Goal: Information Seeking & Learning: Learn about a topic

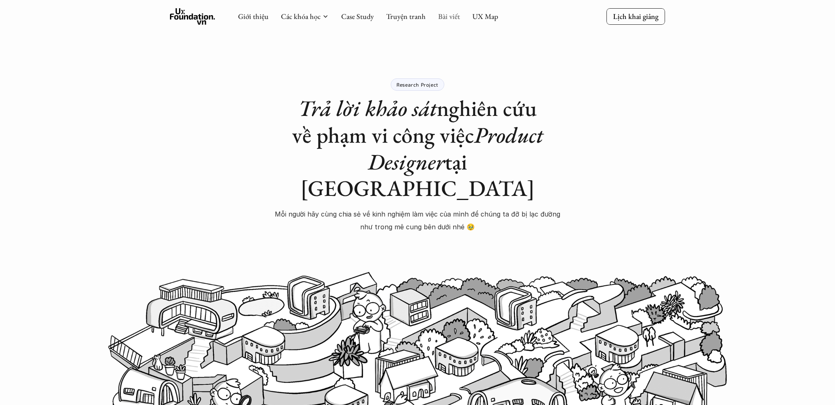
click at [456, 17] on link "Bài viết" at bounding box center [449, 16] width 22 height 9
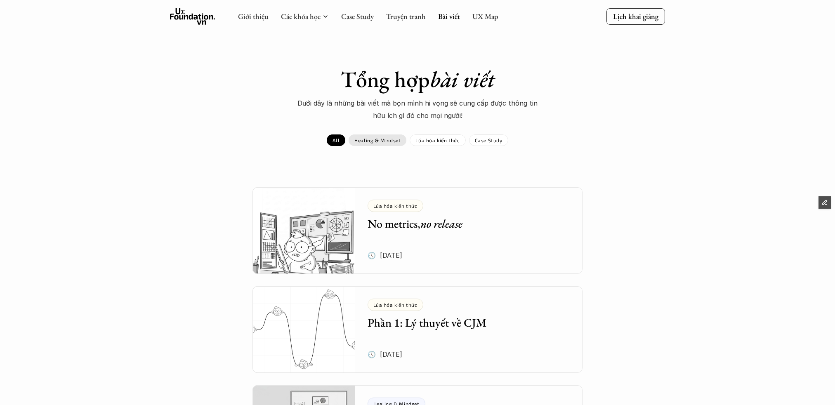
click at [392, 138] on p "Healing & Mindset" at bounding box center [377, 140] width 46 height 6
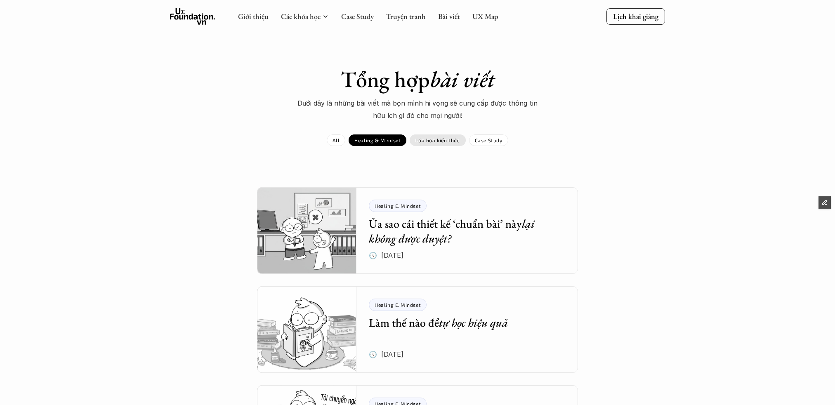
click at [451, 140] on p "Lúa hóa kiến thức" at bounding box center [437, 140] width 44 height 6
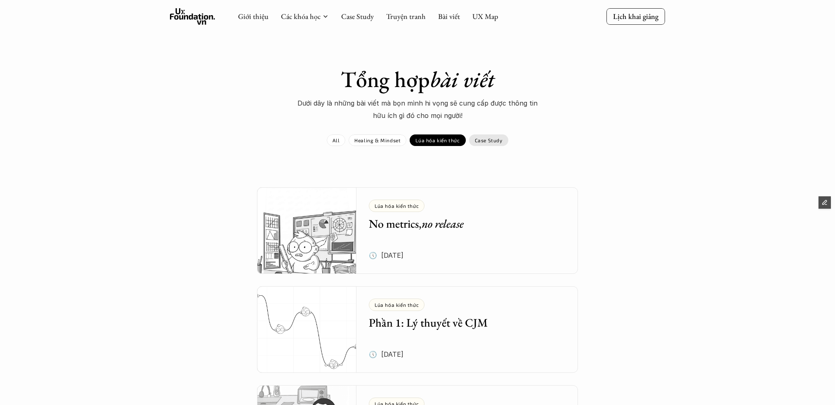
click at [495, 140] on p "Case Study" at bounding box center [489, 140] width 28 height 6
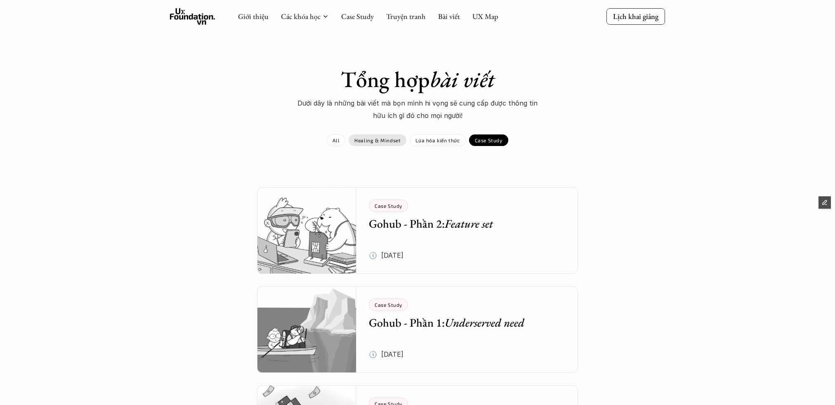
click at [371, 143] on div "Healing & Mindset" at bounding box center [378, 140] width 58 height 12
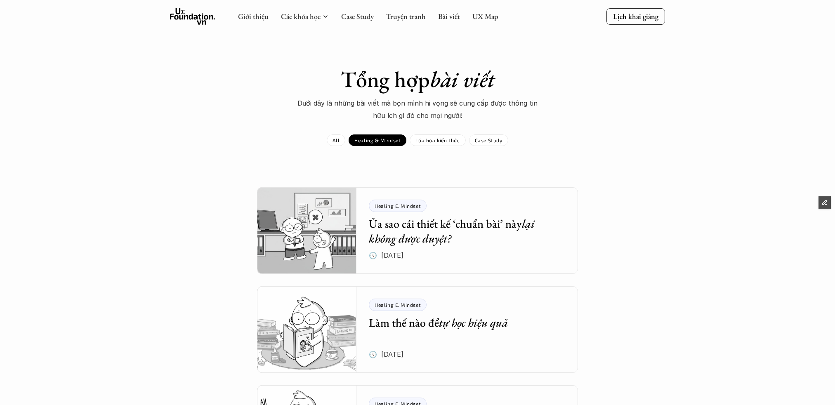
click at [431, 141] on p "Lúa hóa kiến thức" at bounding box center [437, 140] width 44 height 6
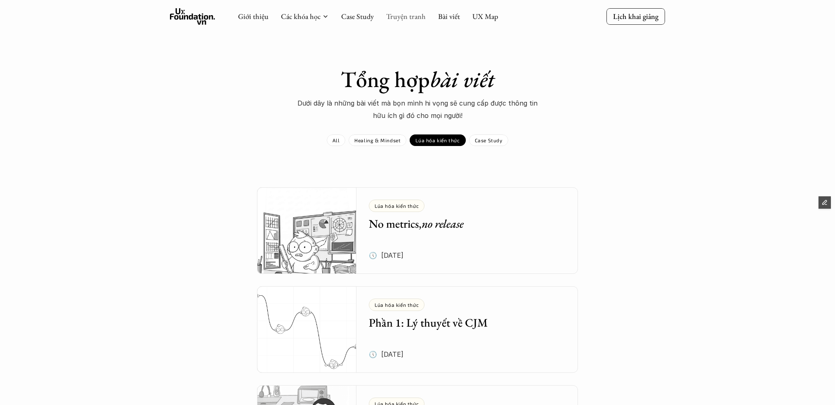
click at [408, 16] on link "Truyện tranh" at bounding box center [406, 16] width 40 height 9
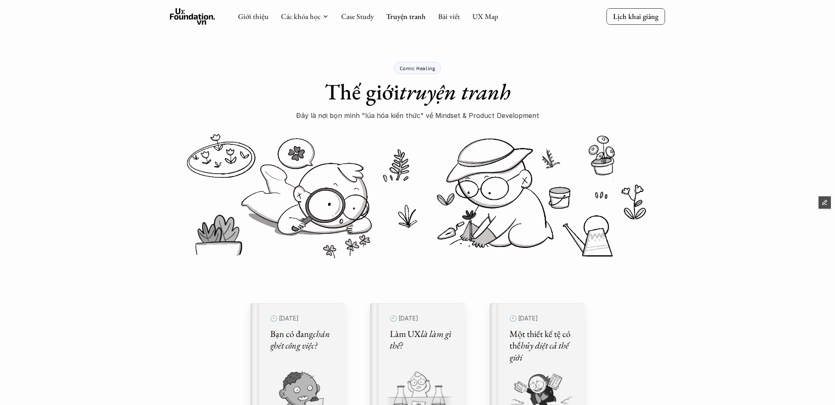
scroll to position [148, 0]
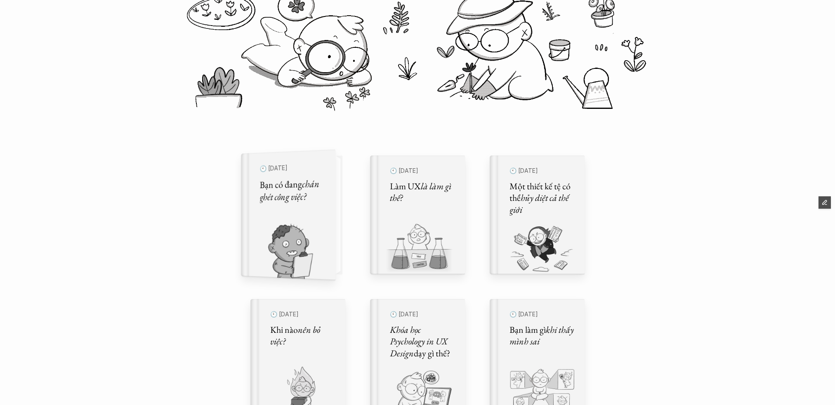
click at [315, 192] on h5 "Bạn có đang chán ghét công việc?" at bounding box center [292, 190] width 65 height 26
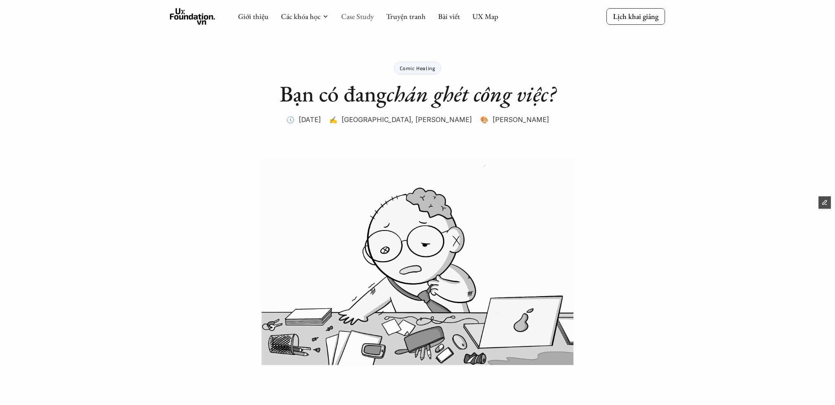
click at [352, 21] on link "Case Study" at bounding box center [357, 16] width 33 height 9
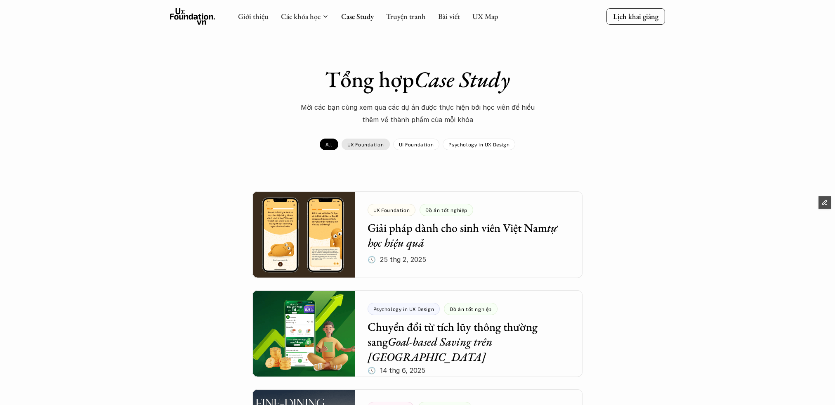
click at [362, 141] on p "UX Foundation" at bounding box center [365, 144] width 37 height 6
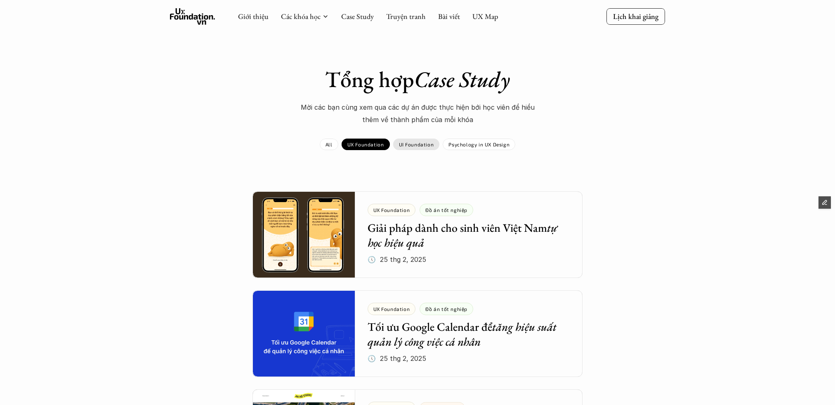
click at [419, 144] on p "UI Foundation" at bounding box center [416, 144] width 35 height 6
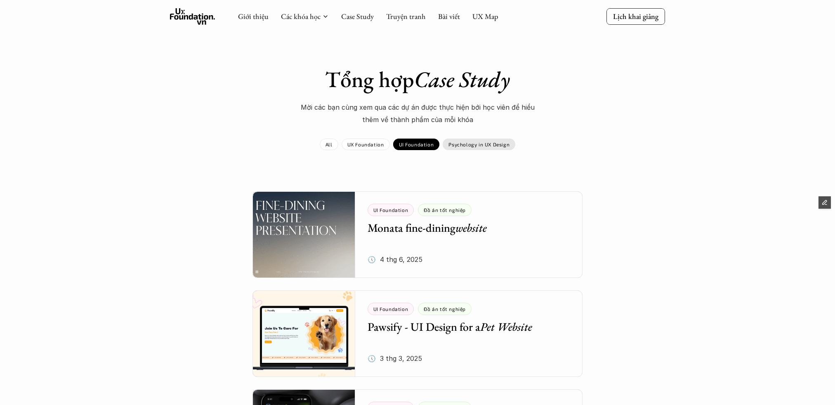
click at [479, 146] on p "Psychology in UX Design" at bounding box center [478, 144] width 61 height 6
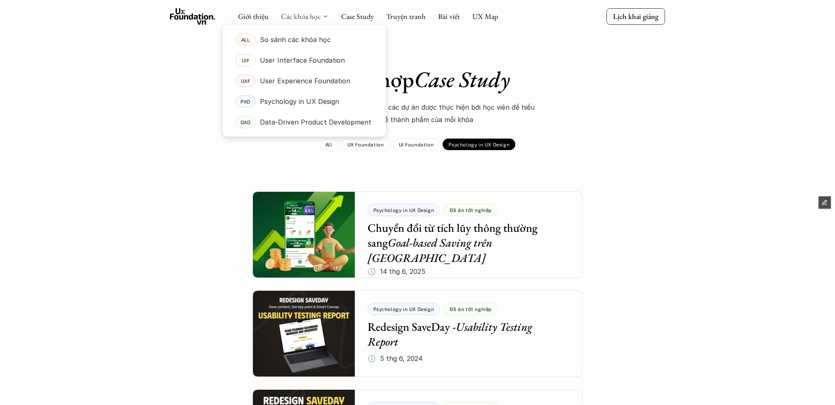
click at [295, 17] on link "Các khóa học" at bounding box center [301, 16] width 40 height 9
click at [292, 41] on p "So sánh các khóa học" at bounding box center [295, 39] width 71 height 12
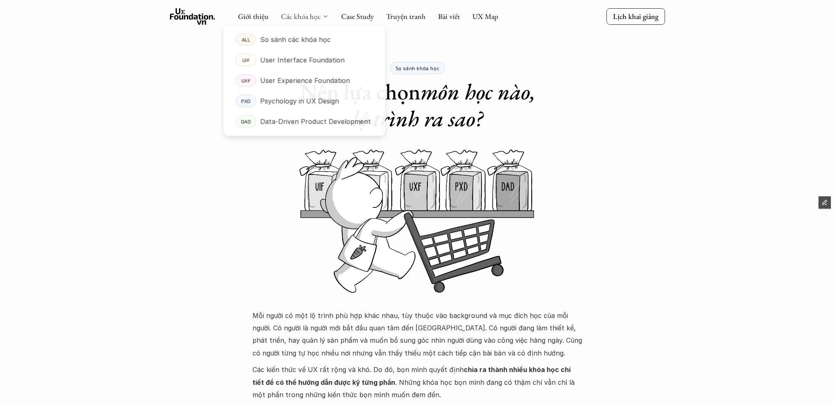
click at [302, 20] on link "Các khóa học" at bounding box center [301, 16] width 40 height 9
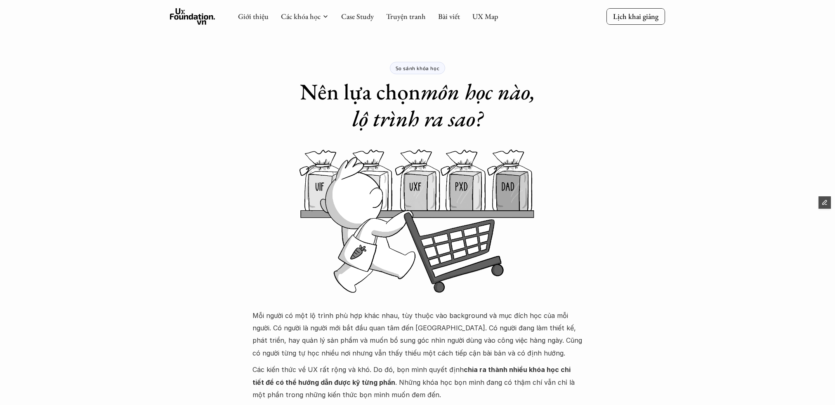
click at [305, 22] on div "Giới thiệu Các khóa học Case Study Truyện tranh Bài viết UX Map" at bounding box center [368, 16] width 260 height 17
click at [306, 12] on link "Các khóa học" at bounding box center [301, 16] width 40 height 9
click at [306, 17] on link "Các khóa học" at bounding box center [301, 16] width 40 height 9
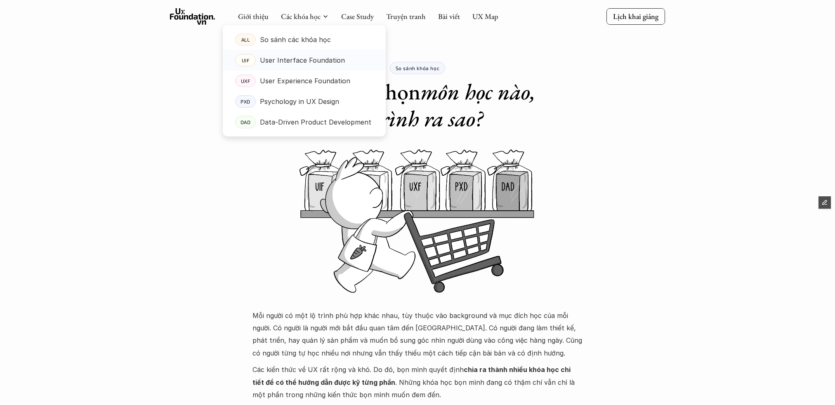
click at [304, 57] on p "User Interface Foundation" at bounding box center [302, 60] width 85 height 12
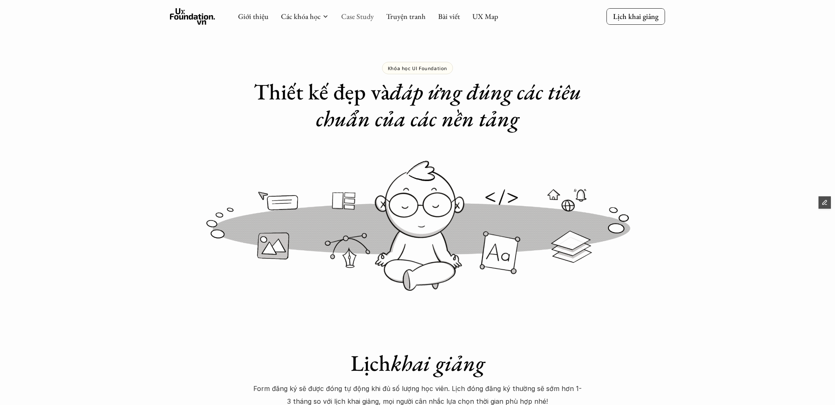
click at [351, 14] on link "Case Study" at bounding box center [357, 16] width 33 height 9
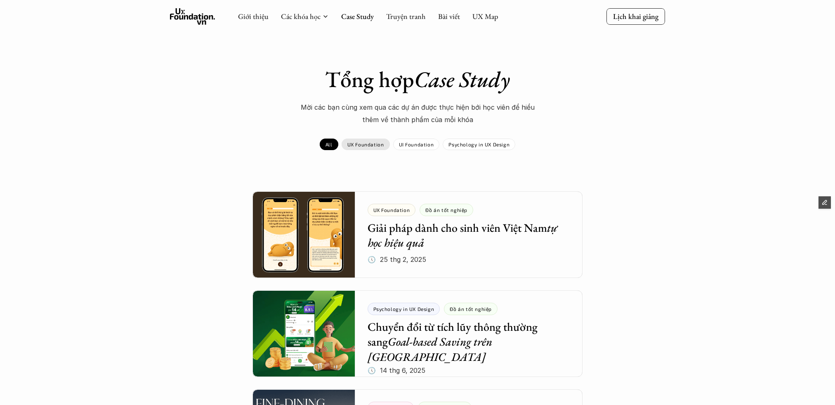
click at [357, 144] on p "UX Foundation" at bounding box center [365, 144] width 37 height 6
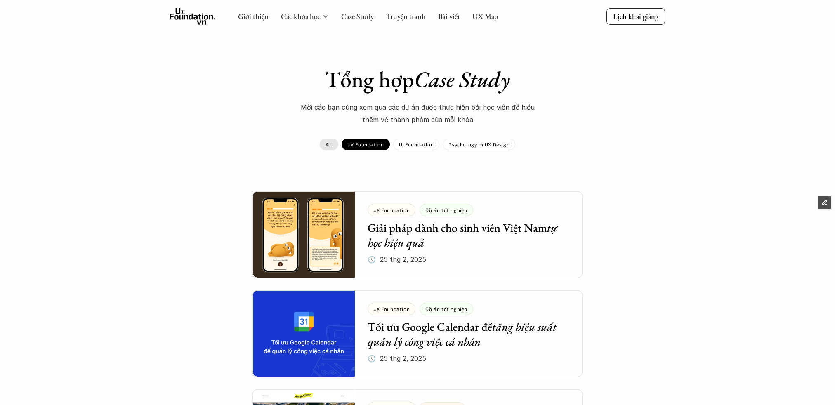
click at [331, 144] on p "All" at bounding box center [328, 144] width 7 height 6
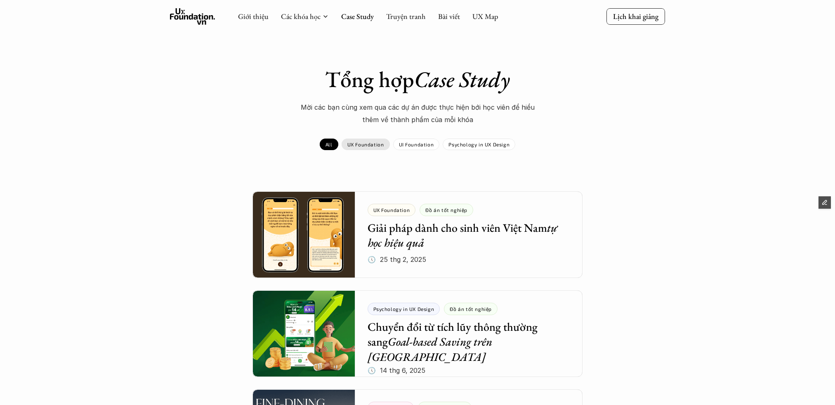
click at [367, 146] on p "UX Foundation" at bounding box center [365, 144] width 37 height 6
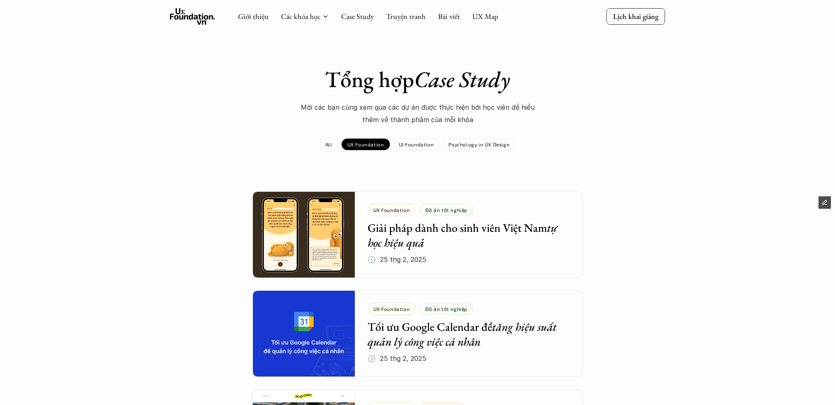
click at [344, 144] on div "UX Foundation" at bounding box center [366, 145] width 48 height 12
click at [332, 144] on p "All" at bounding box center [328, 144] width 7 height 6
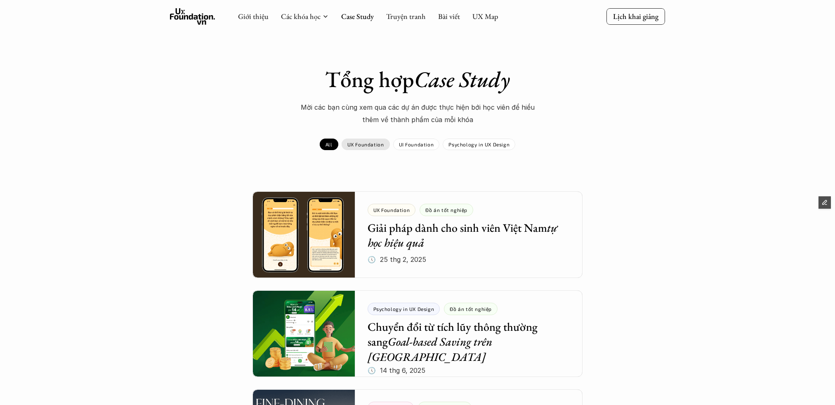
click at [363, 146] on p "UX Foundation" at bounding box center [365, 144] width 37 height 6
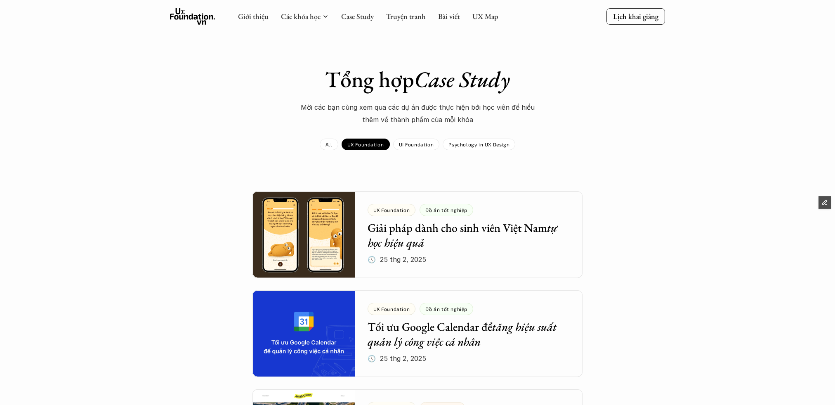
click at [359, 146] on p "UX Foundation" at bounding box center [365, 144] width 37 height 6
click at [334, 145] on link "All" at bounding box center [329, 145] width 19 height 12
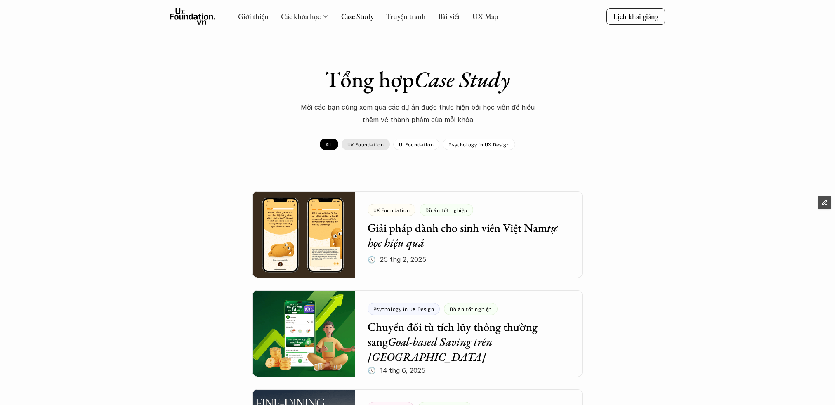
click at [357, 144] on p "UX Foundation" at bounding box center [365, 144] width 37 height 6
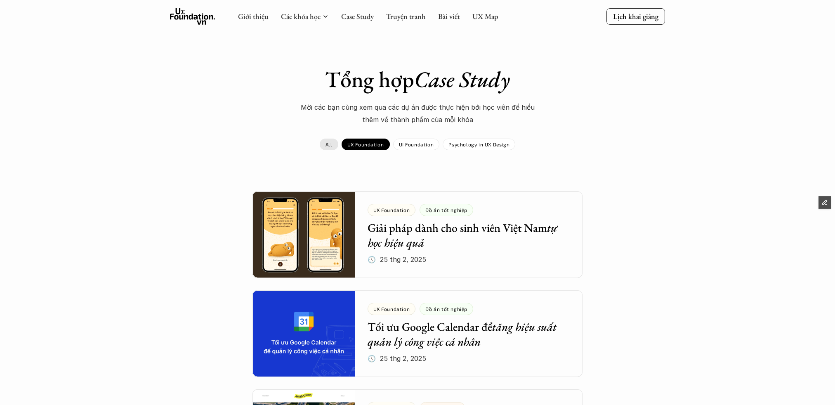
click at [332, 144] on p "All" at bounding box center [328, 144] width 7 height 6
